Goal: Task Accomplishment & Management: Use online tool/utility

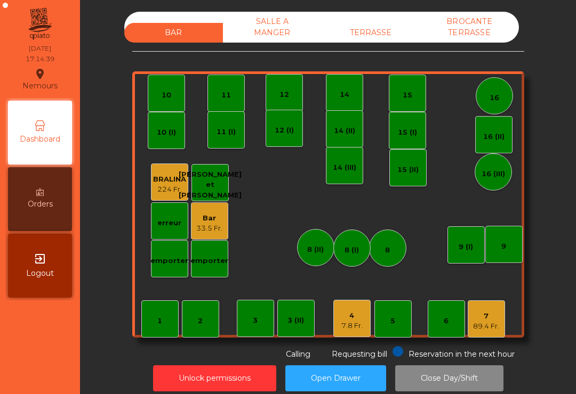
click at [366, 40] on div "TERRASSE" at bounding box center [370, 33] width 99 height 20
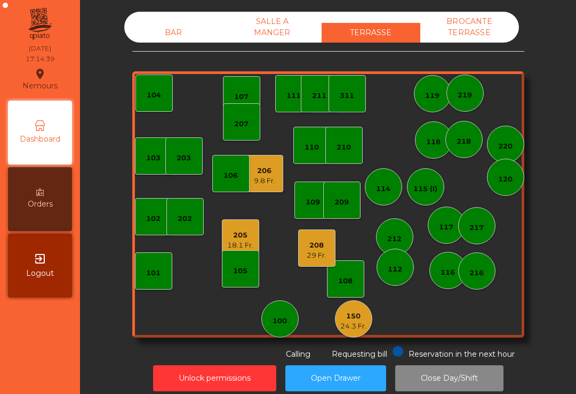
click at [227, 225] on div "205 18.1 Fr." at bounding box center [240, 238] width 37 height 37
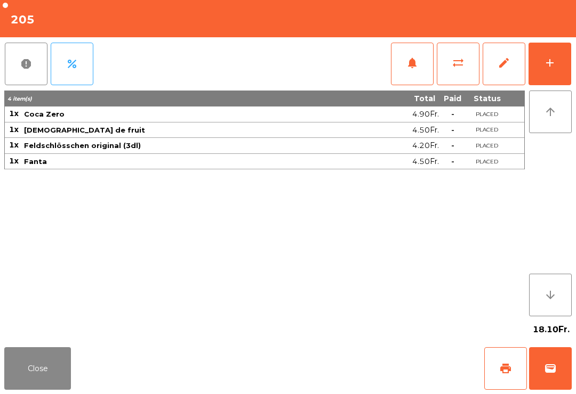
click at [551, 62] on div "add" at bounding box center [549, 62] width 13 height 13
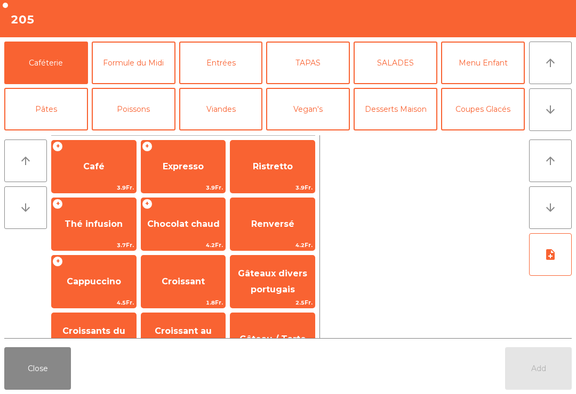
click at [503, 107] on button "Coupes Glacés" at bounding box center [483, 109] width 84 height 43
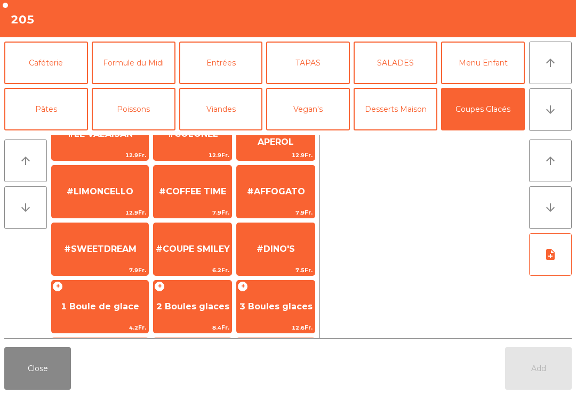
scroll to position [152, 0]
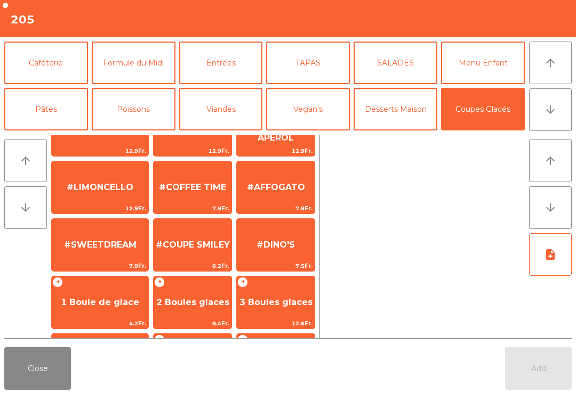
click at [109, 245] on span "#SWEETDREAM" at bounding box center [100, 245] width 72 height 10
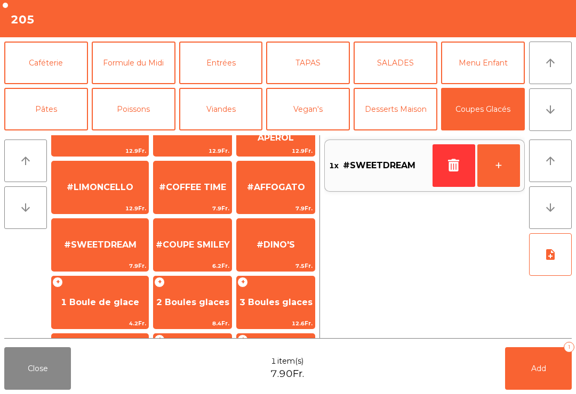
click at [522, 371] on button "Add 1" at bounding box center [538, 368] width 67 height 43
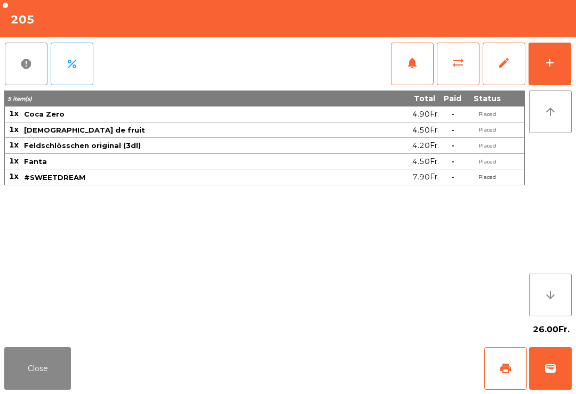
click at [5, 351] on button "Close" at bounding box center [37, 368] width 67 height 43
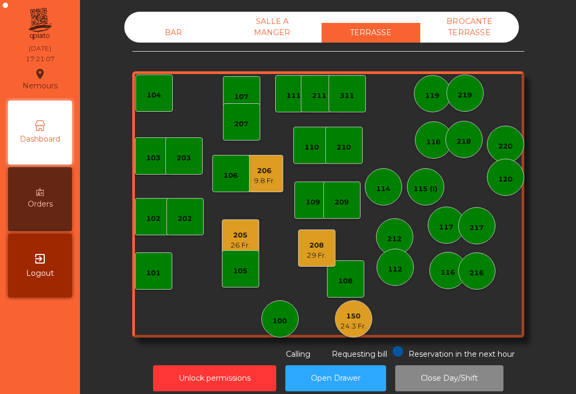
click at [216, 245] on div "103 102 101 202 206 9.8 Fr. 104 205 26 Fr. 108 105 107 100 150 24.3 Fr. 110 207…" at bounding box center [328, 204] width 392 height 266
click at [232, 231] on div "205" at bounding box center [240, 235] width 20 height 11
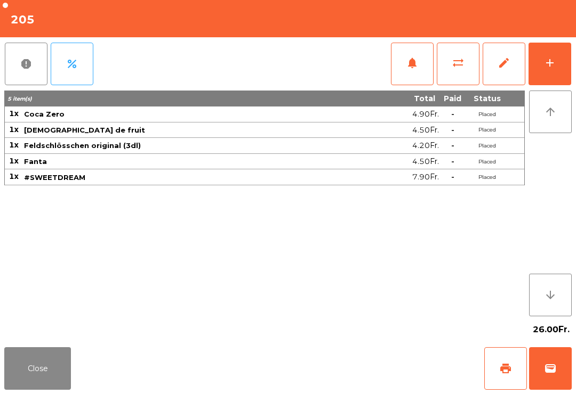
click at [508, 367] on span "print" at bounding box center [505, 368] width 13 height 13
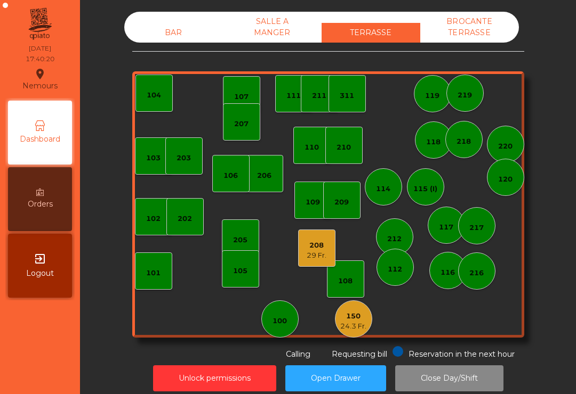
click at [178, 28] on div "BAR" at bounding box center [173, 33] width 99 height 20
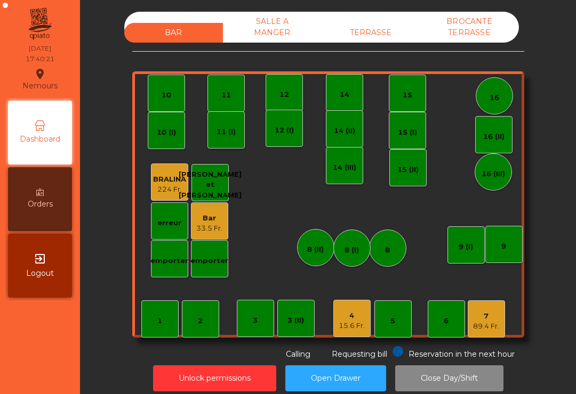
click at [351, 323] on div "15.6 Fr." at bounding box center [351, 326] width 26 height 11
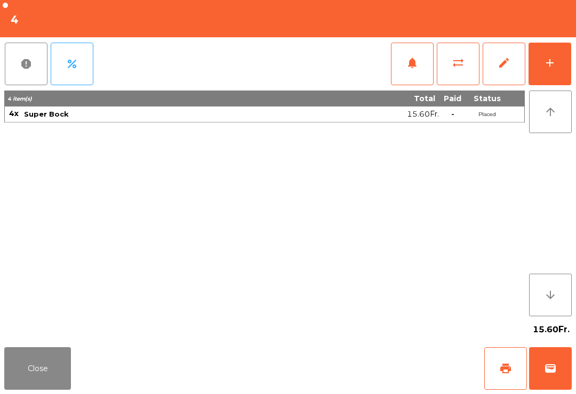
click at [504, 370] on span "print" at bounding box center [505, 368] width 13 height 13
click at [570, 365] on button "wallet" at bounding box center [550, 368] width 43 height 43
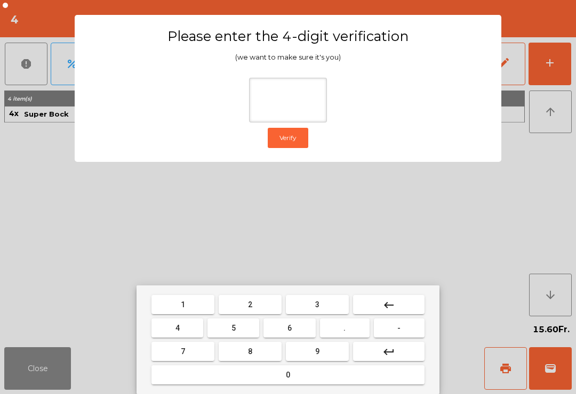
type input "*"
type input "**"
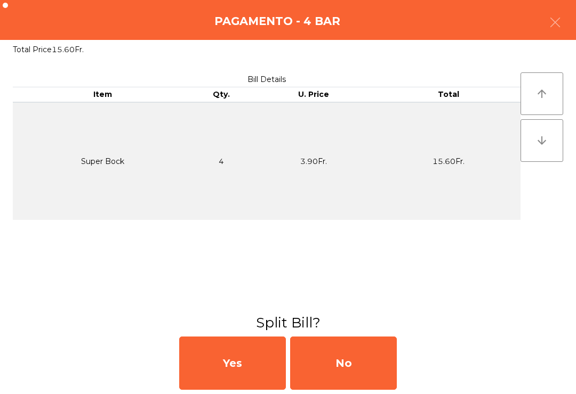
click at [367, 365] on div "No" at bounding box center [343, 363] width 107 height 53
click at [376, 368] on div "No" at bounding box center [343, 363] width 107 height 53
click at [375, 368] on div "No" at bounding box center [343, 363] width 107 height 53
click at [374, 360] on div "No" at bounding box center [343, 363] width 107 height 53
click at [362, 352] on div "No" at bounding box center [343, 363] width 107 height 53
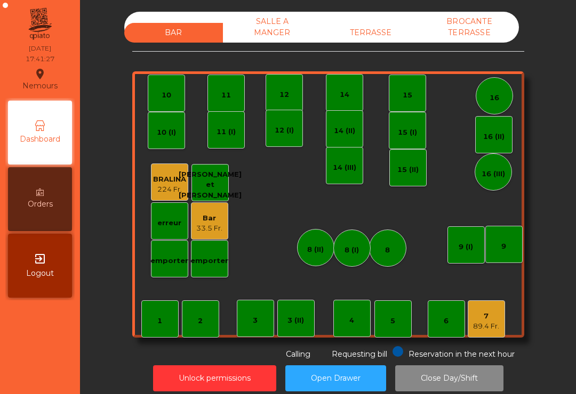
click at [390, 23] on div "TERRASSE" at bounding box center [370, 33] width 99 height 20
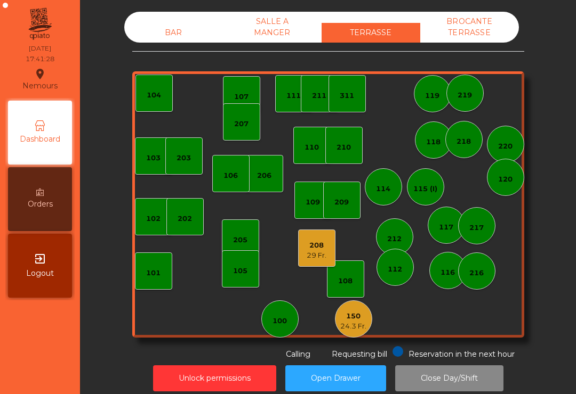
click at [355, 322] on div "24.3 Fr." at bounding box center [353, 326] width 26 height 11
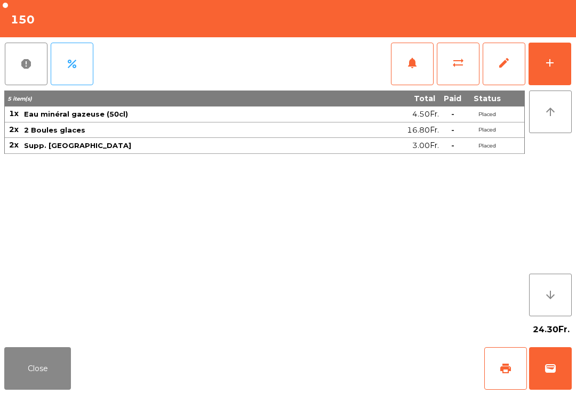
click at [512, 372] on button "print" at bounding box center [505, 368] width 43 height 43
click at [52, 384] on button "Close" at bounding box center [37, 368] width 67 height 43
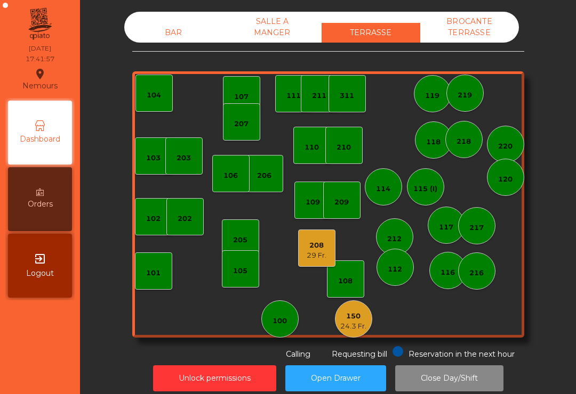
click at [325, 254] on div "29 Fr." at bounding box center [316, 255] width 20 height 11
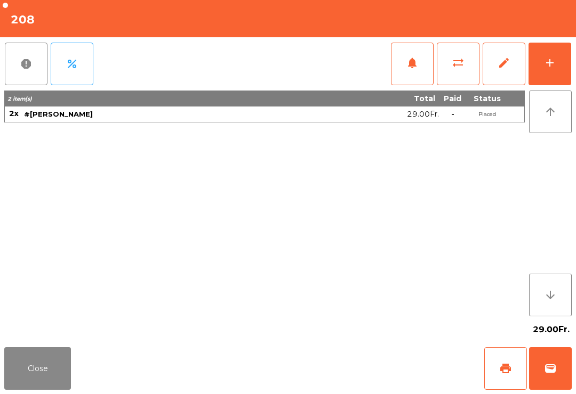
click at [512, 365] on button "print" at bounding box center [505, 368] width 43 height 43
